Goal: Task Accomplishment & Management: Manage account settings

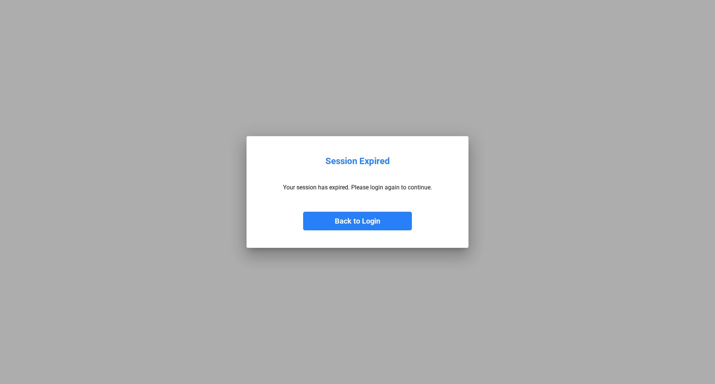
click at [351, 220] on button "Back to Login" at bounding box center [357, 221] width 109 height 19
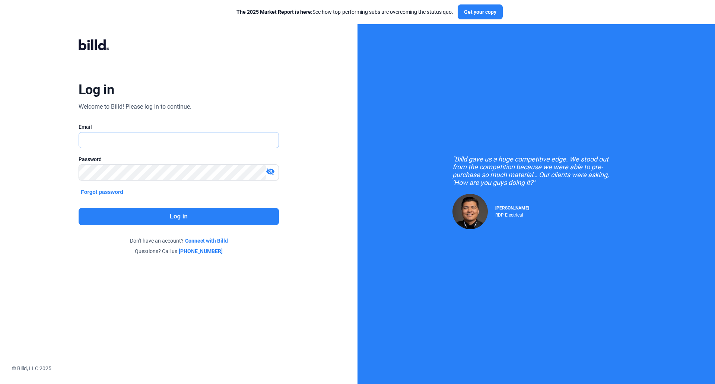
type input "[EMAIL_ADDRESS][DOMAIN_NAME]"
click at [188, 220] on button "Log in" at bounding box center [179, 216] width 200 height 17
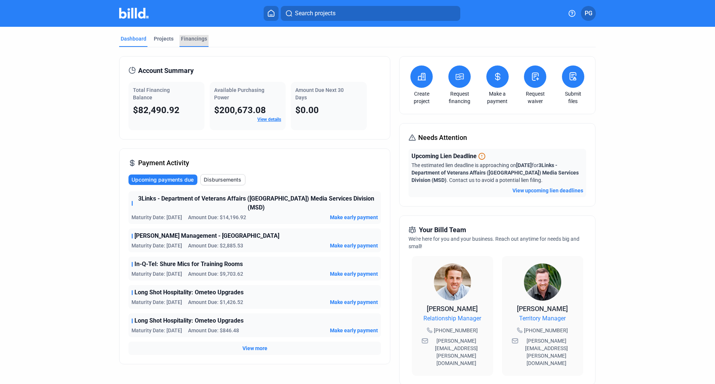
click at [189, 37] on div "Financings" at bounding box center [194, 38] width 26 height 7
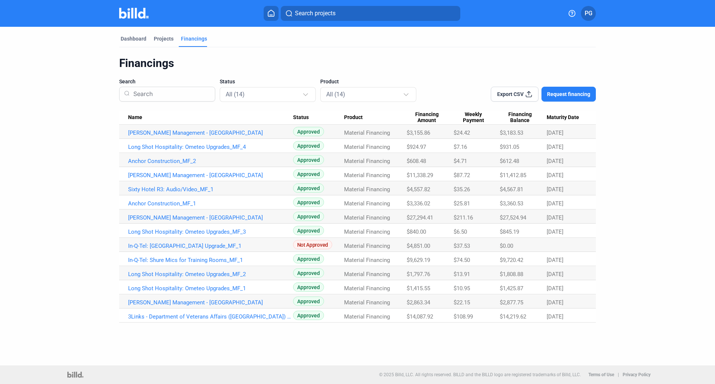
click at [505, 57] on div "Financings" at bounding box center [357, 63] width 476 height 14
